Goal: Complete application form

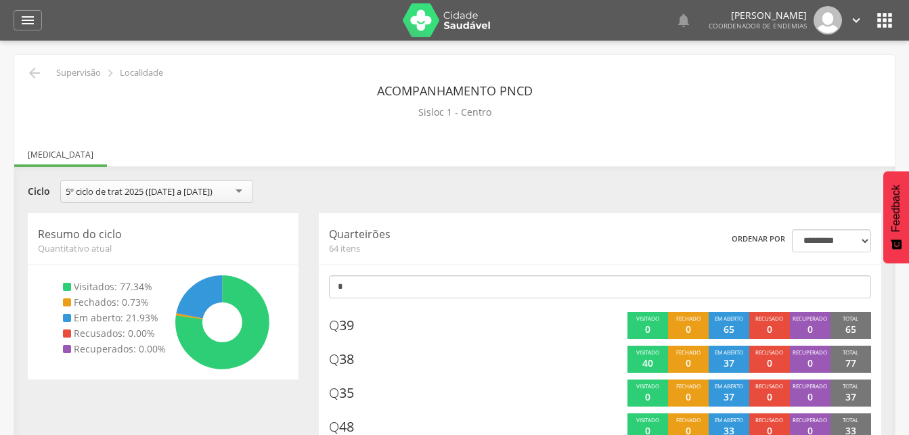
click at [857, 22] on icon "" at bounding box center [856, 20] width 15 height 15
click at [774, 76] on link "Sair" at bounding box center [809, 78] width 107 height 17
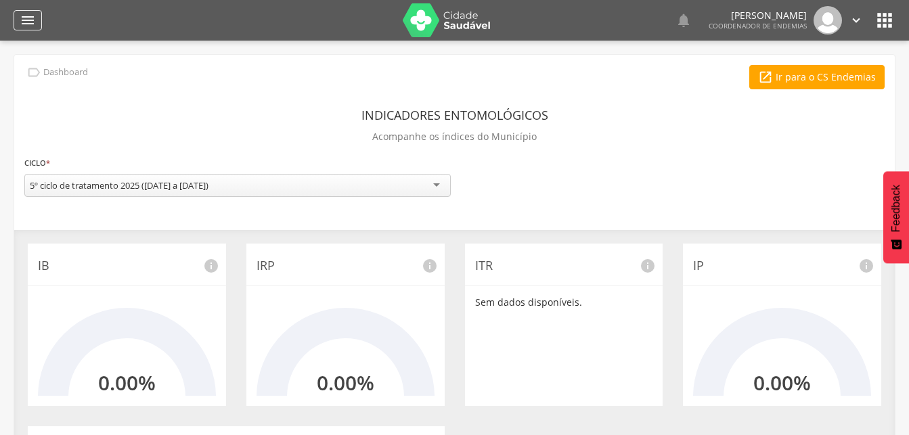
click at [28, 20] on icon "" at bounding box center [28, 20] width 16 height 16
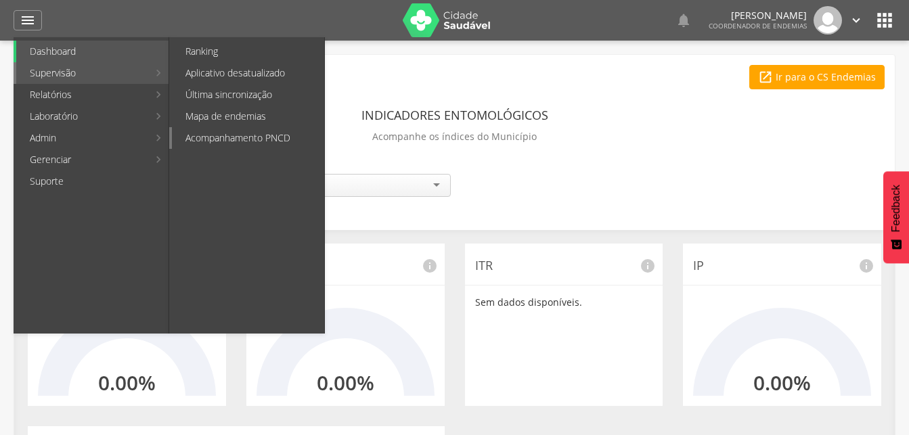
click at [219, 138] on link "Acompanhamento PNCD" at bounding box center [248, 138] width 152 height 22
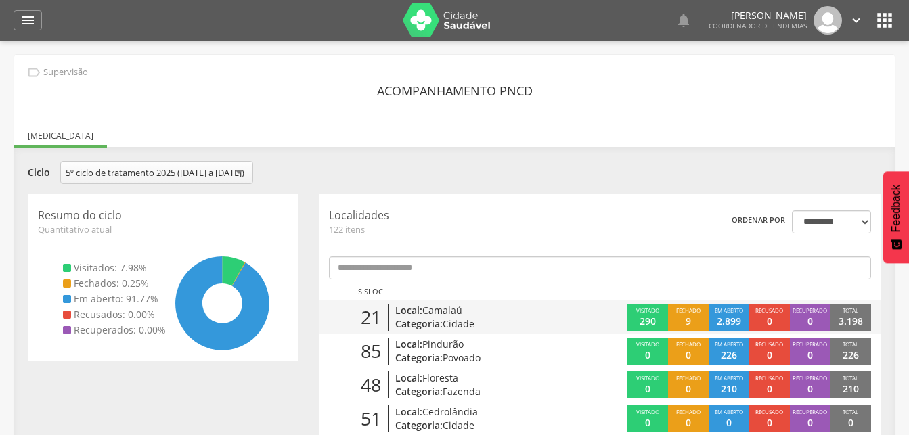
click at [410, 331] on p "Categoria: Cidade" at bounding box center [484, 325] width 178 height 14
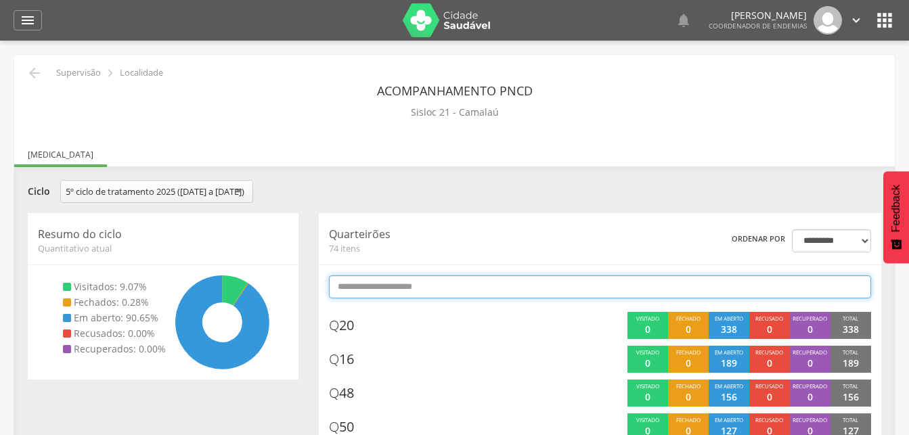
click at [384, 299] on input "text" at bounding box center [600, 287] width 542 height 23
type input "*"
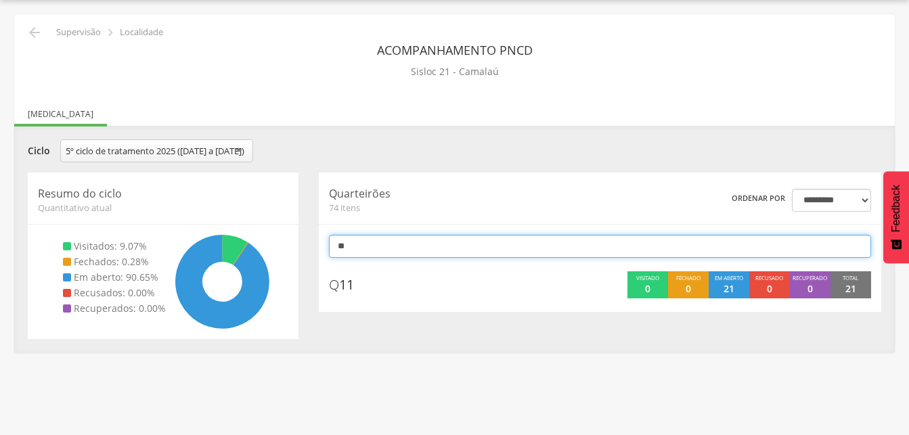
scroll to position [41, 0]
type input "*"
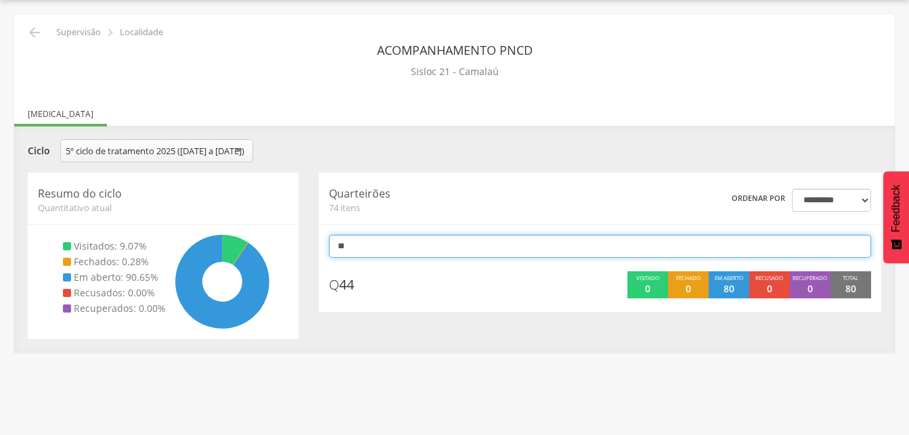
type input "*"
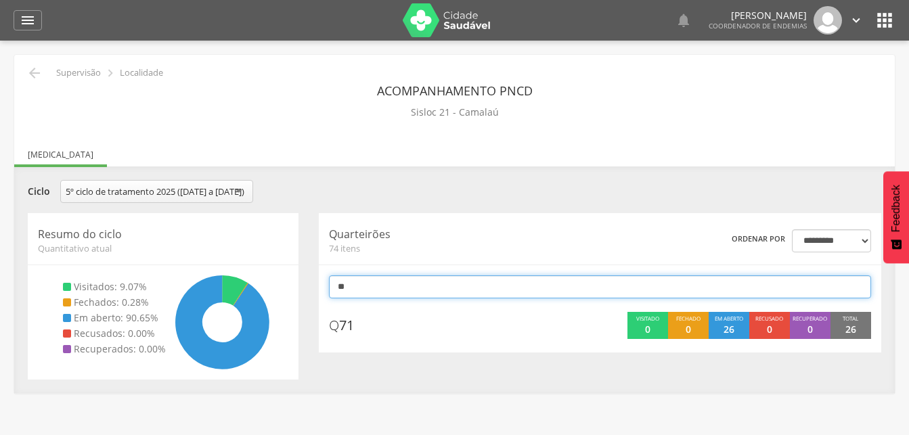
scroll to position [0, 0]
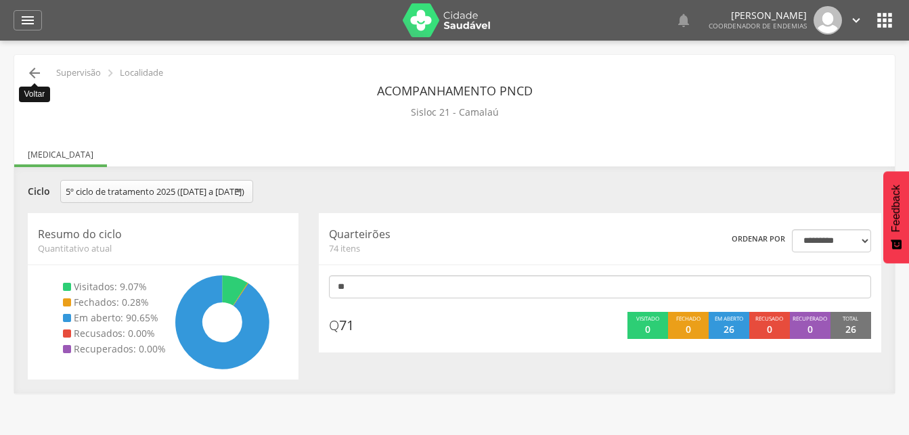
click at [38, 74] on icon "" at bounding box center [34, 73] width 16 height 16
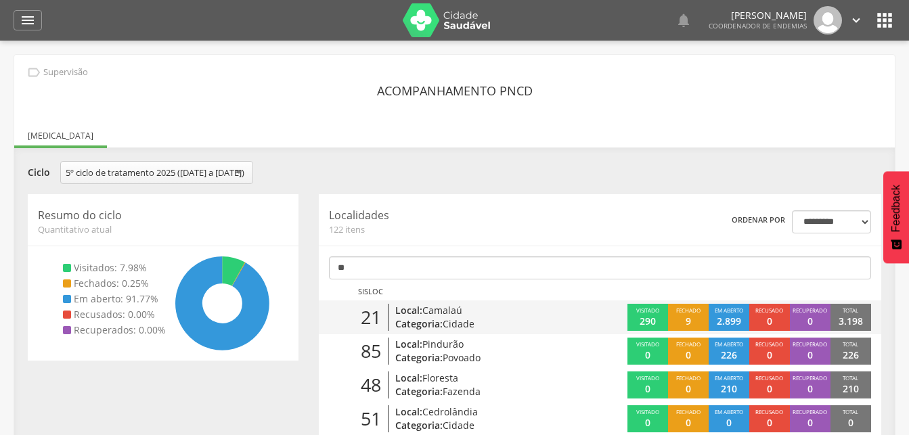
click at [437, 317] on span "Camalaú" at bounding box center [442, 310] width 40 height 13
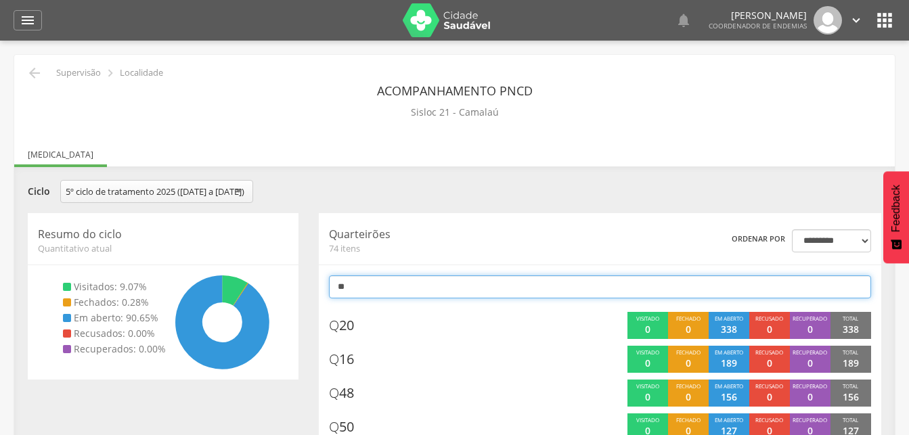
click at [372, 299] on input "**" at bounding box center [600, 287] width 542 height 23
type input "*"
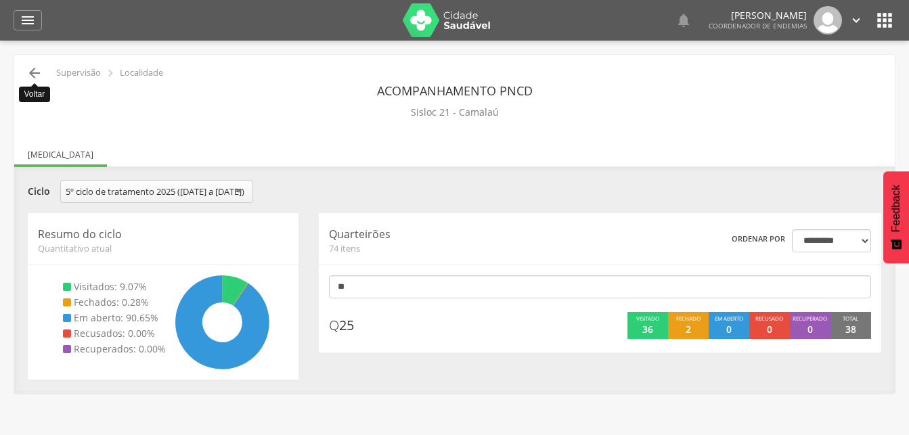
click at [30, 70] on icon "" at bounding box center [34, 73] width 16 height 16
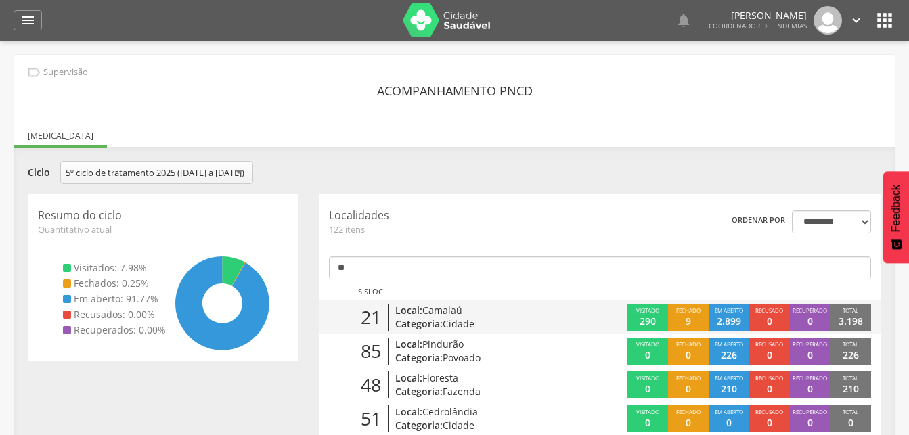
click at [438, 330] on p "Categoria: Cidade" at bounding box center [484, 325] width 178 height 14
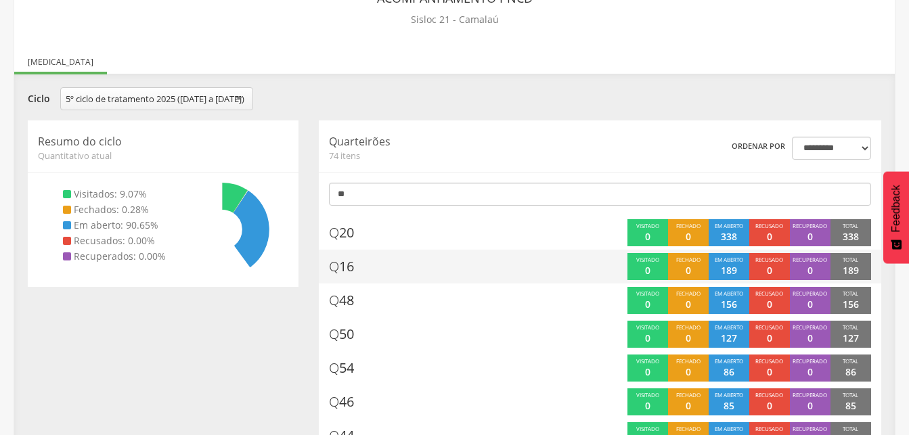
scroll to position [69, 0]
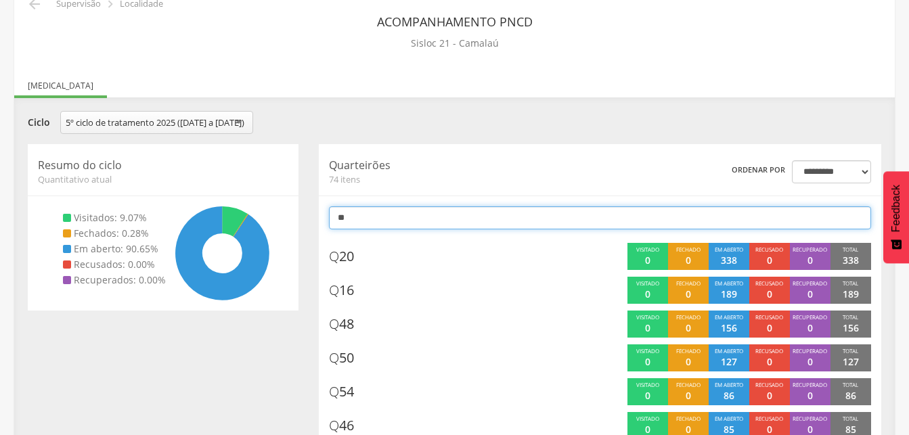
click at [394, 230] on input "**" at bounding box center [600, 218] width 542 height 23
type input "*"
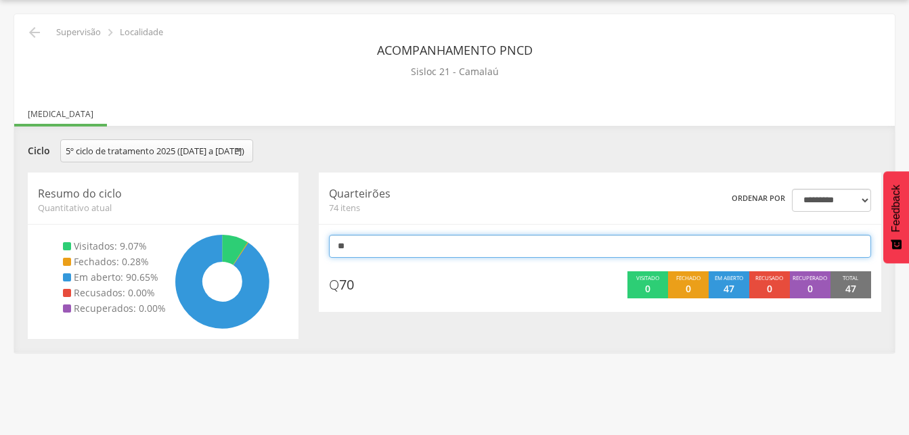
scroll to position [41, 0]
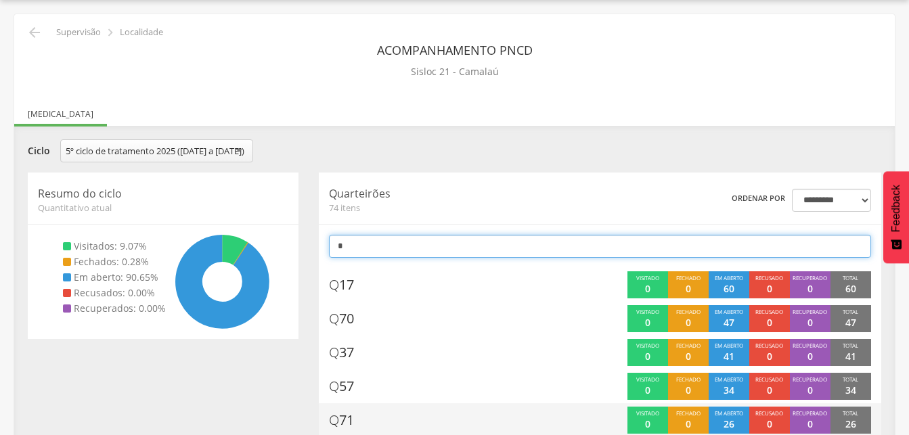
type input "*"
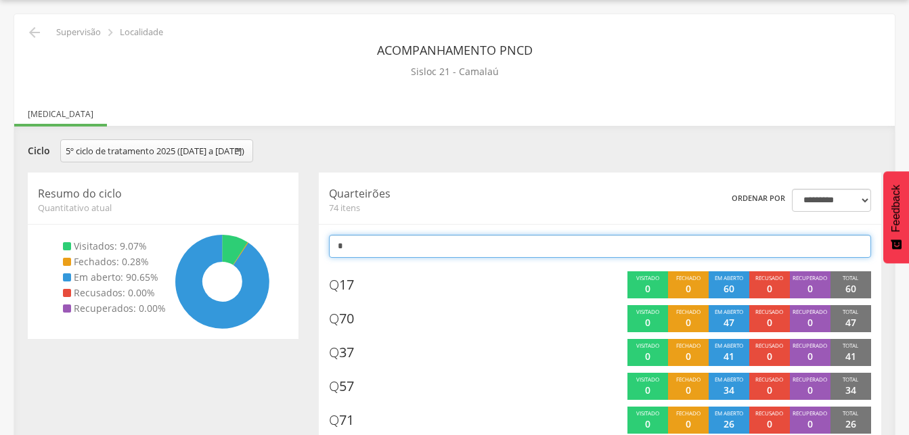
scroll to position [0, 0]
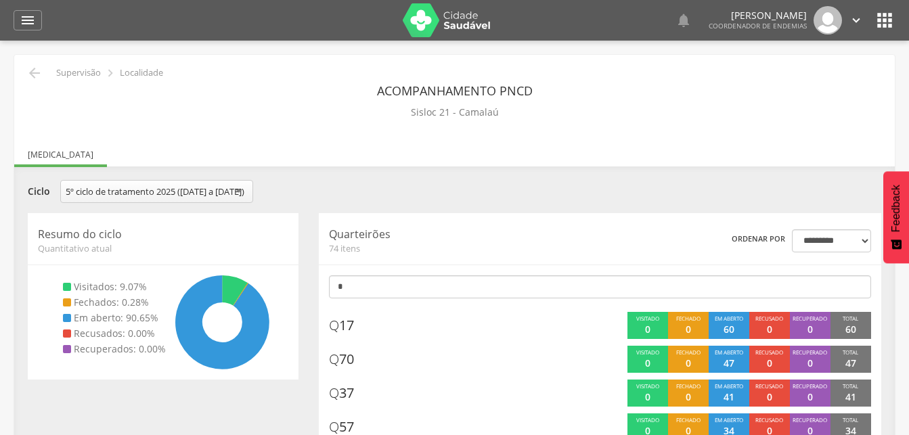
click at [857, 17] on icon "" at bounding box center [856, 20] width 15 height 15
click at [777, 79] on link "Sair" at bounding box center [809, 78] width 107 height 17
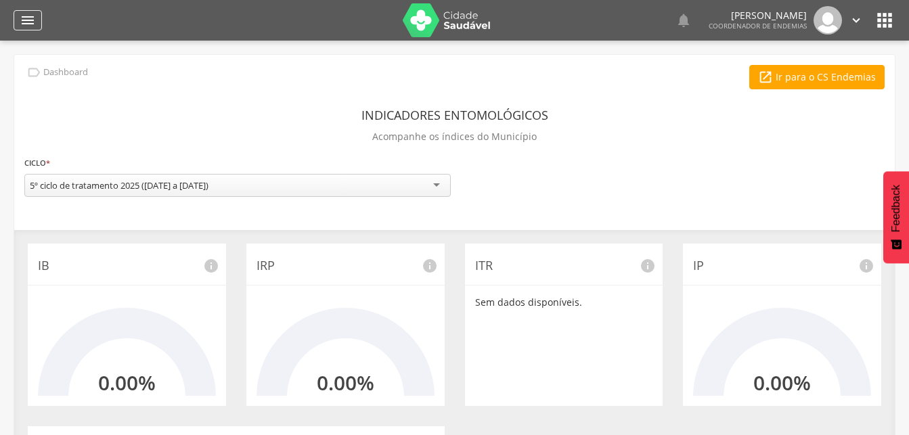
click at [21, 20] on icon "" at bounding box center [28, 20] width 16 height 16
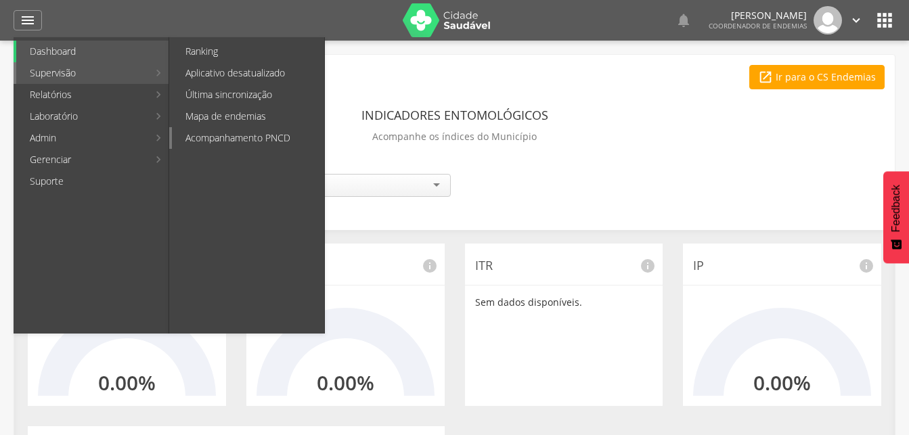
click at [246, 135] on link "Acompanhamento PNCD" at bounding box center [248, 138] width 152 height 22
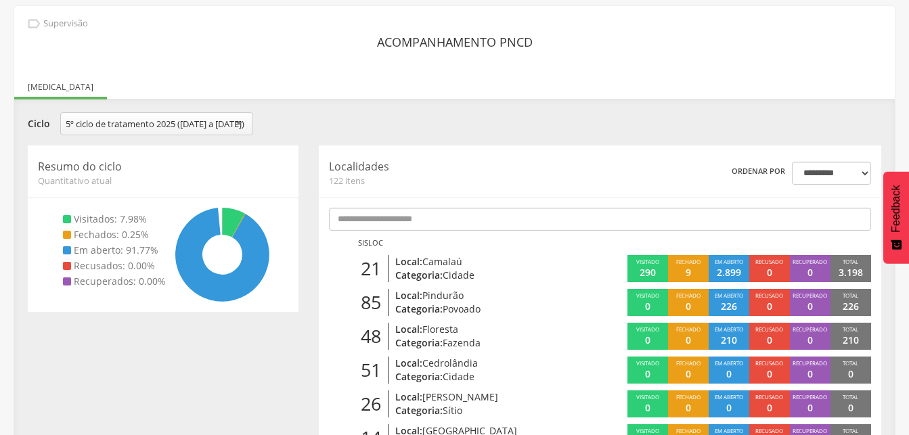
scroll to position [69, 0]
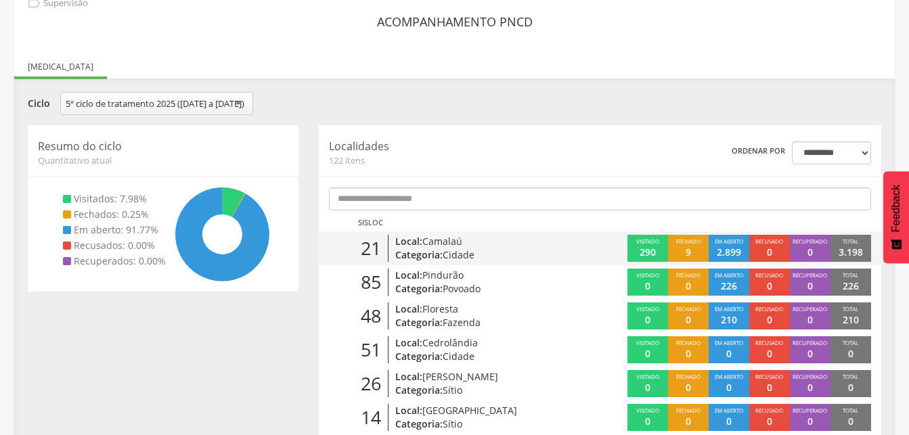
click at [425, 262] on p "Categoria: Cidade" at bounding box center [484, 255] width 178 height 14
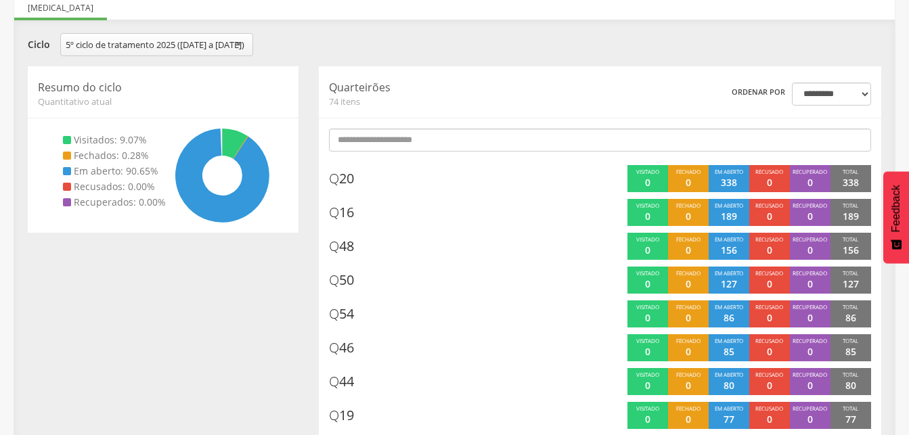
scroll to position [179, 0]
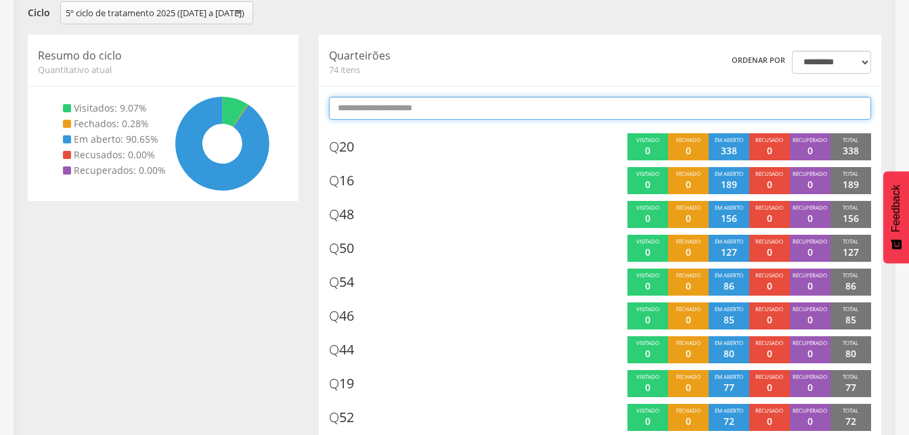
click at [396, 120] on input "text" at bounding box center [600, 108] width 542 height 23
type input "*"
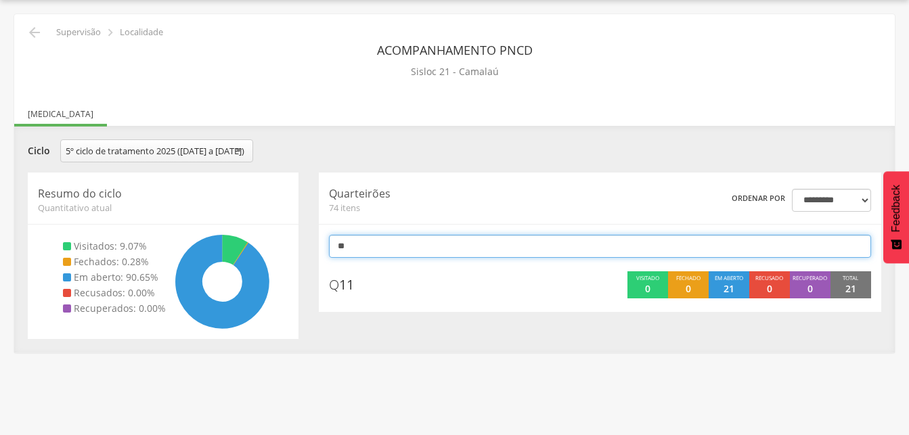
scroll to position [41, 0]
type input "*"
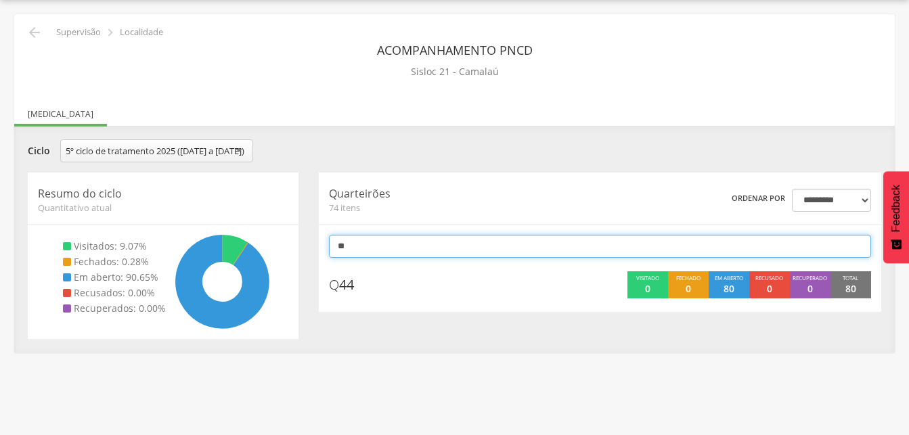
type input "*"
type input "**"
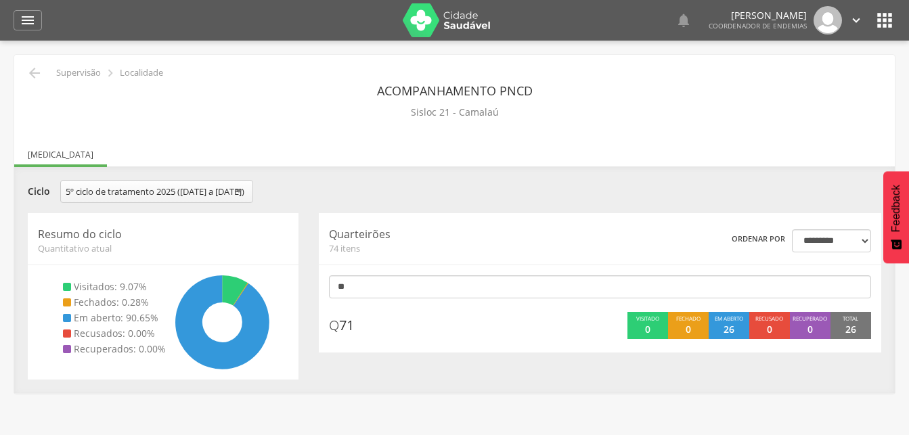
click at [855, 18] on icon "" at bounding box center [856, 20] width 15 height 15
click at [772, 81] on link "Sair" at bounding box center [809, 78] width 107 height 17
